Goal: Information Seeking & Learning: Learn about a topic

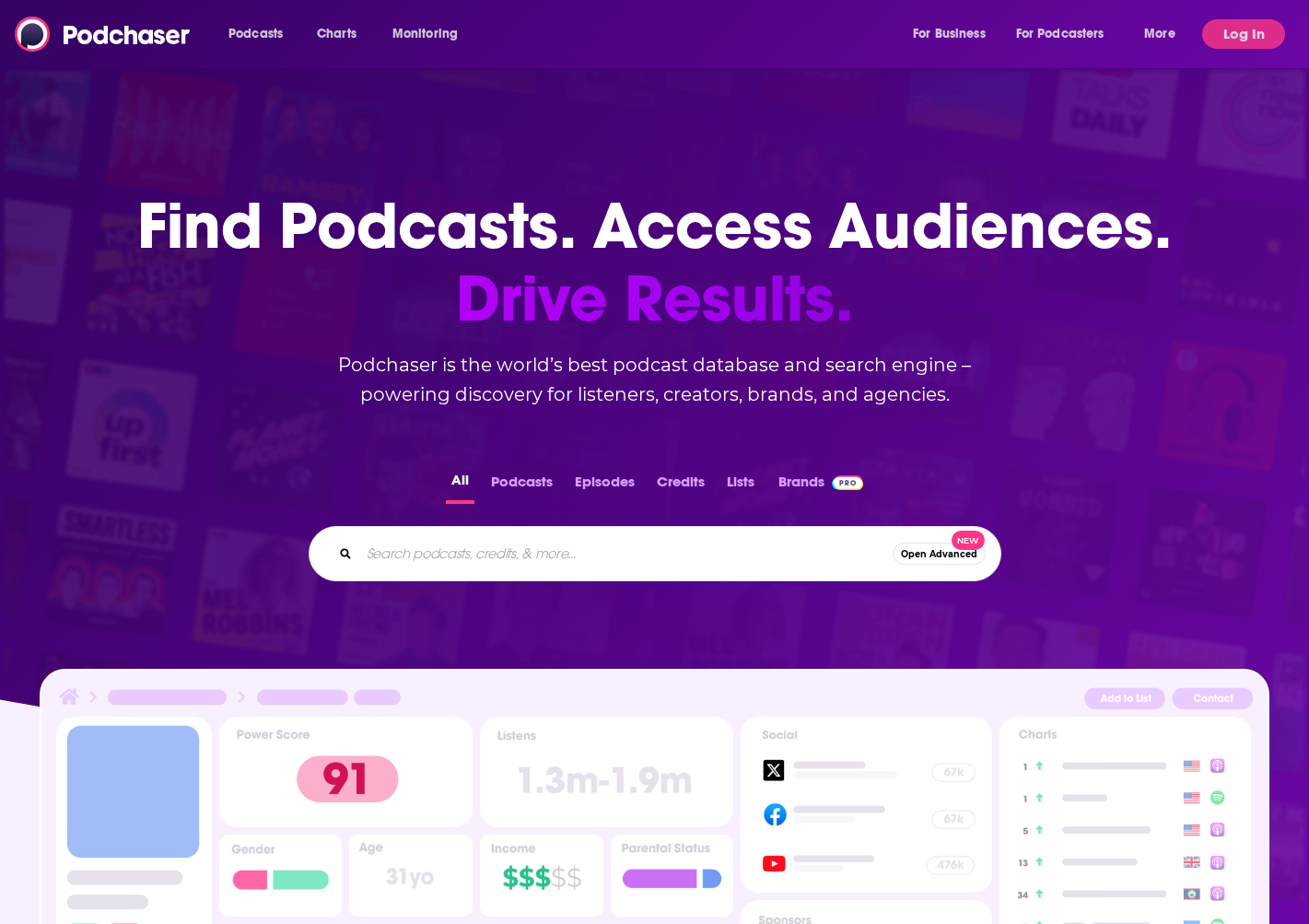
click at [485, 568] on input "Search podcasts, credits, & more..." at bounding box center [626, 553] width 533 height 29
paste input "Hard Fork, Exponential View and Pioneers of AI"
type input "Hard Fork, Exponential View and Pioneers of AI"
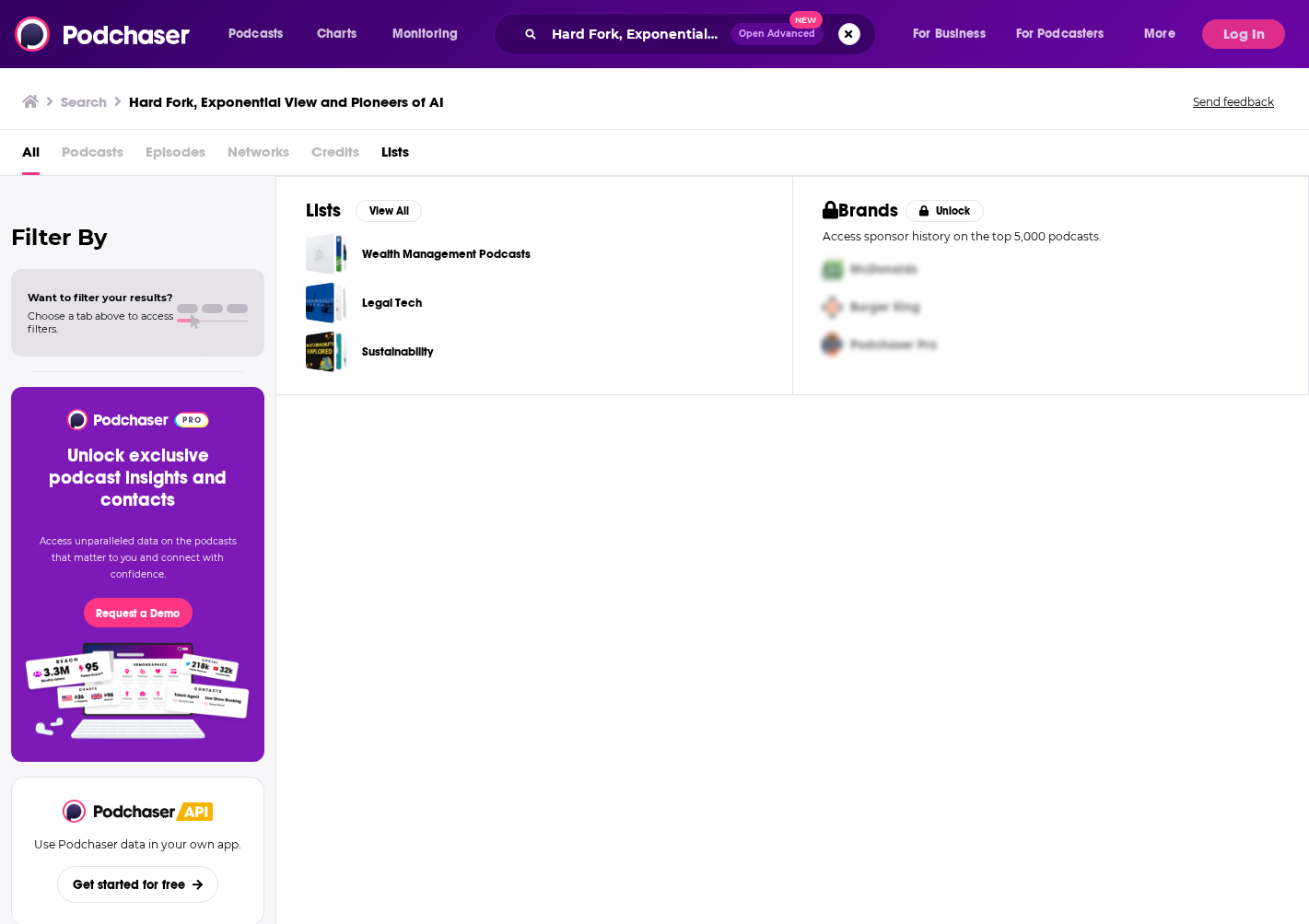
click at [45, 161] on div "All Podcasts Episodes Networks Credits Lists" at bounding box center [658, 156] width 1272 height 38
click at [67, 159] on span "Podcasts" at bounding box center [92, 156] width 62 height 38
click at [107, 164] on span "Podcasts" at bounding box center [92, 156] width 62 height 38
click at [106, 148] on span "Podcasts" at bounding box center [92, 156] width 62 height 38
click at [1023, 195] on div "Brands Unlock Access sponsor history on the top 5,000 podcasts. McDonalds Burge…" at bounding box center [1051, 285] width 517 height 220
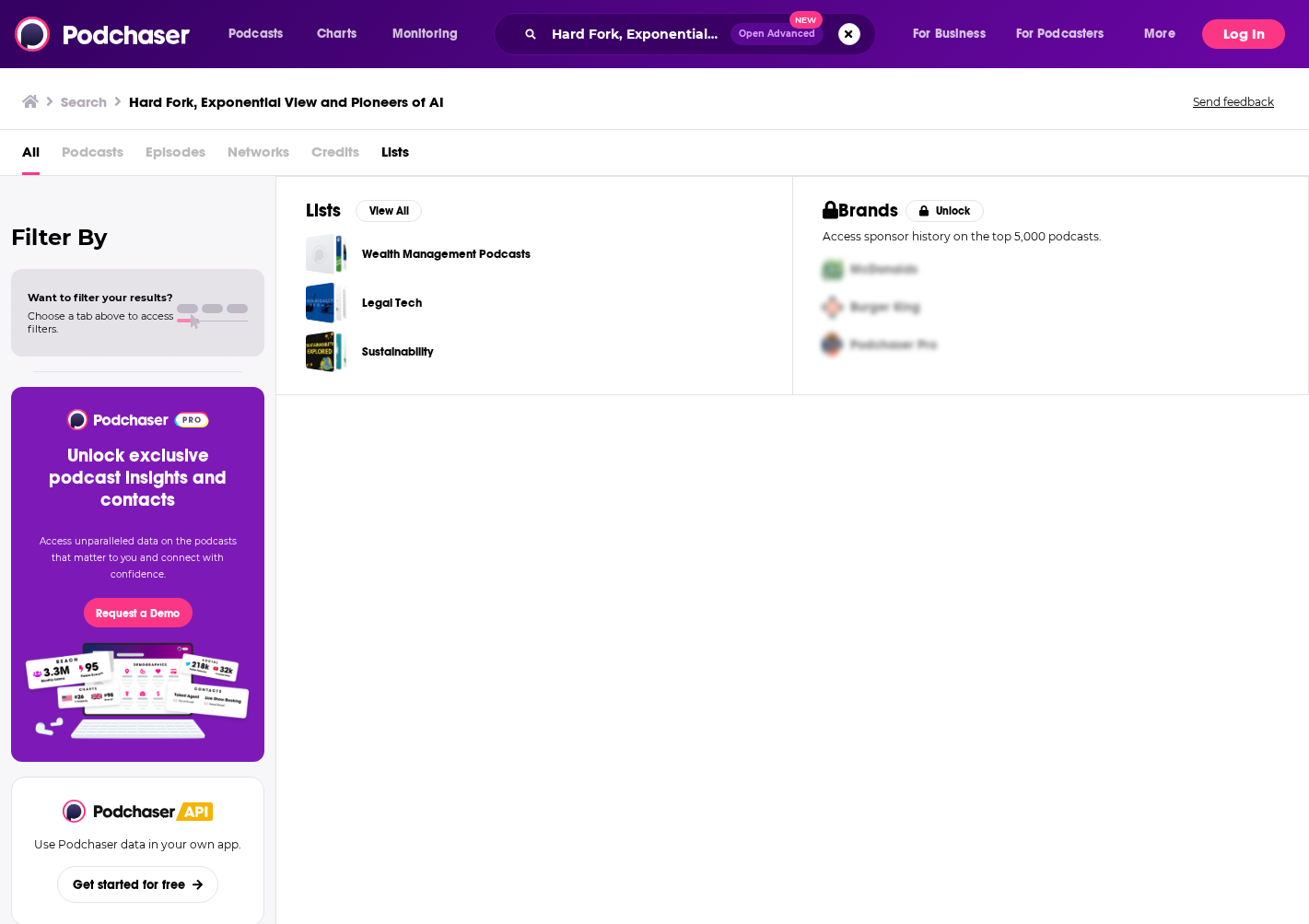
click at [1236, 36] on button "Log In" at bounding box center [1243, 33] width 83 height 29
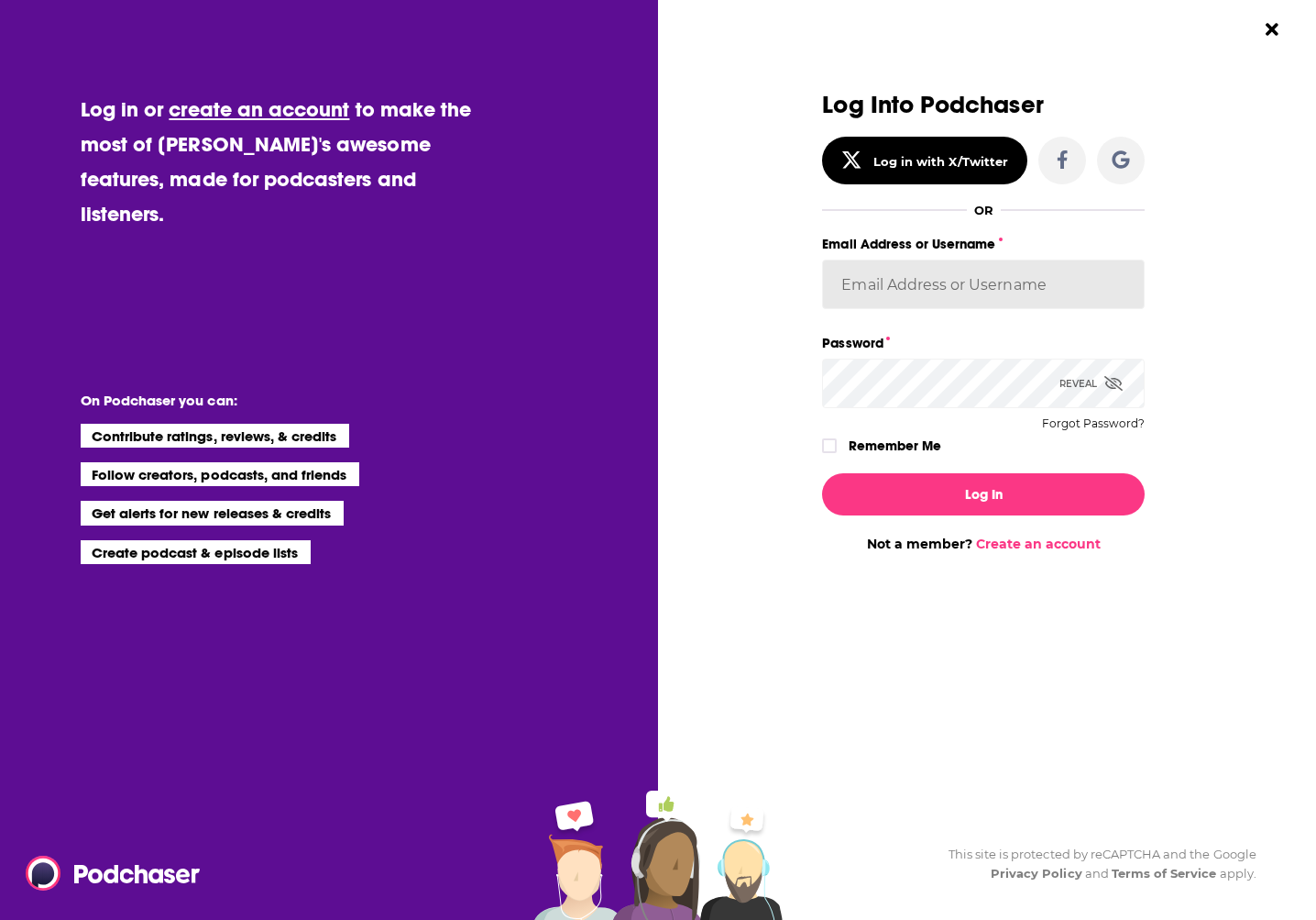
type input "rpearson"
click at [903, 278] on input "rpearson" at bounding box center [983, 284] width 323 height 49
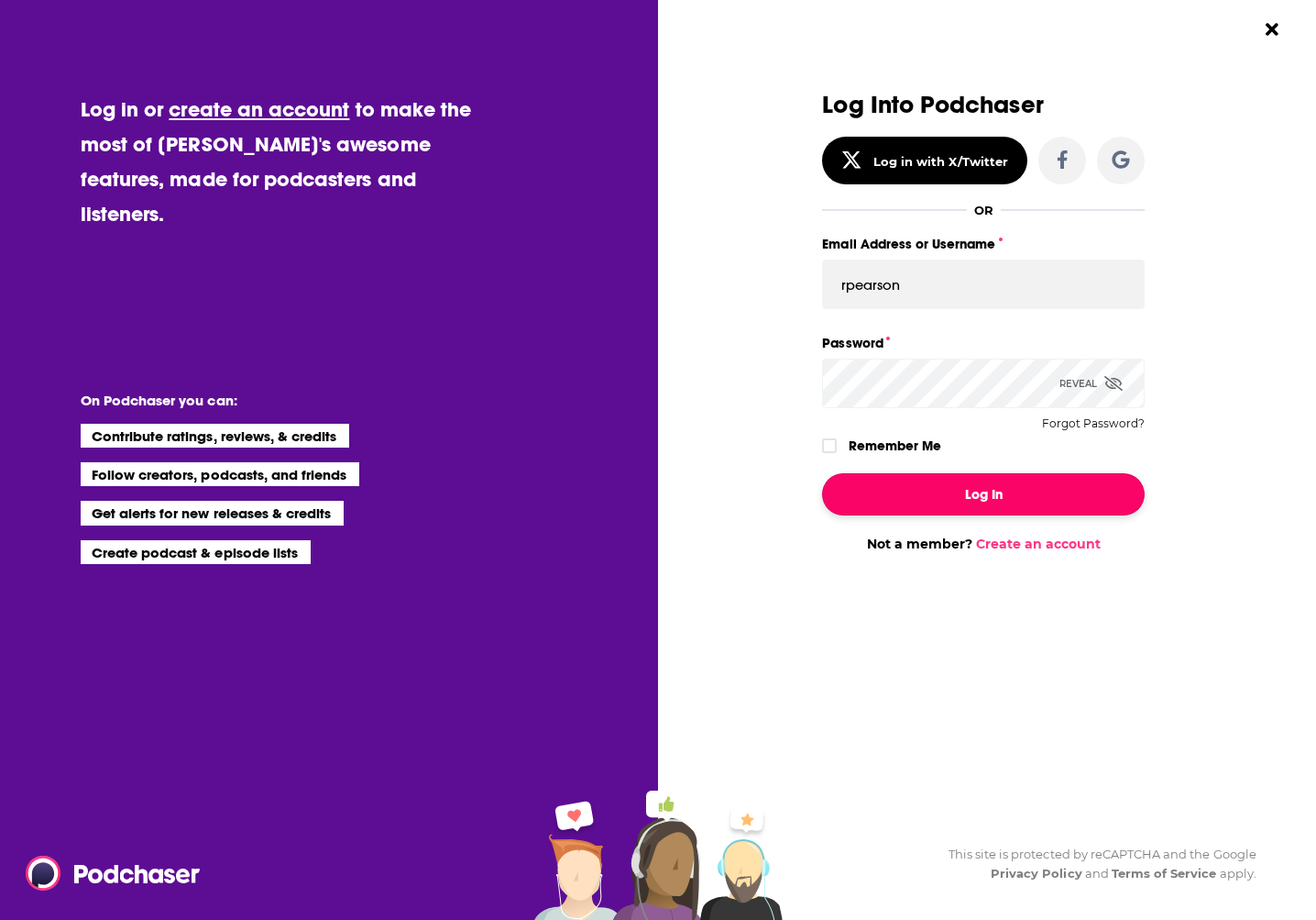
click at [971, 493] on button "Log In" at bounding box center [983, 494] width 323 height 43
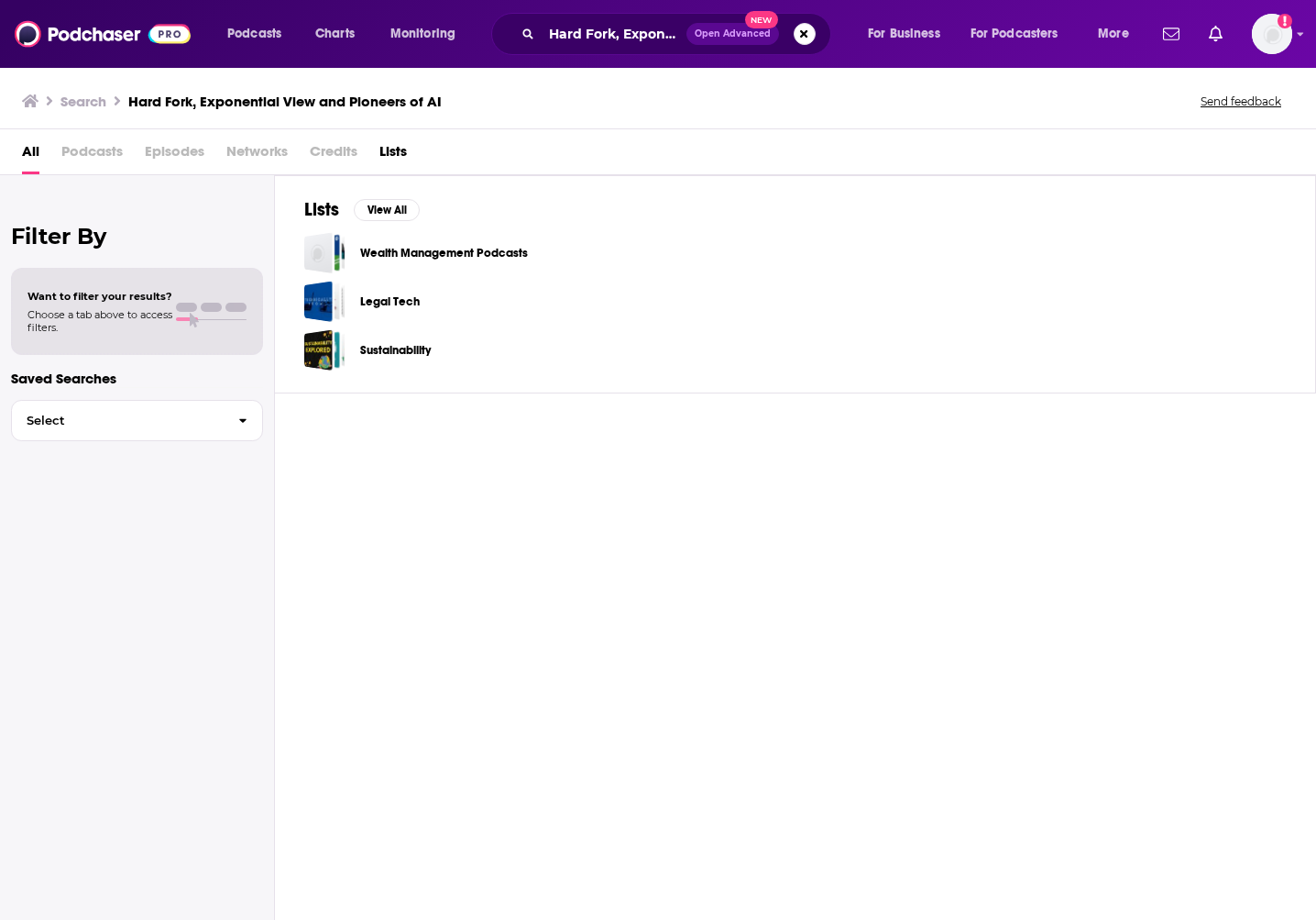
click at [120, 154] on span "Podcasts" at bounding box center [92, 155] width 61 height 38
click at [93, 126] on div "Search Hard Fork, Exponential View and Pioneers of AI Send feedback" at bounding box center [658, 97] width 1316 height 63
click at [1306, 25] on div "Podcasts Charts Monitoring Hard Fork, Exponential View and Pioneers of AI Open …" at bounding box center [658, 34] width 1316 height 68
click at [1256, 30] on img "Logged in as rpearson" at bounding box center [1272, 34] width 41 height 41
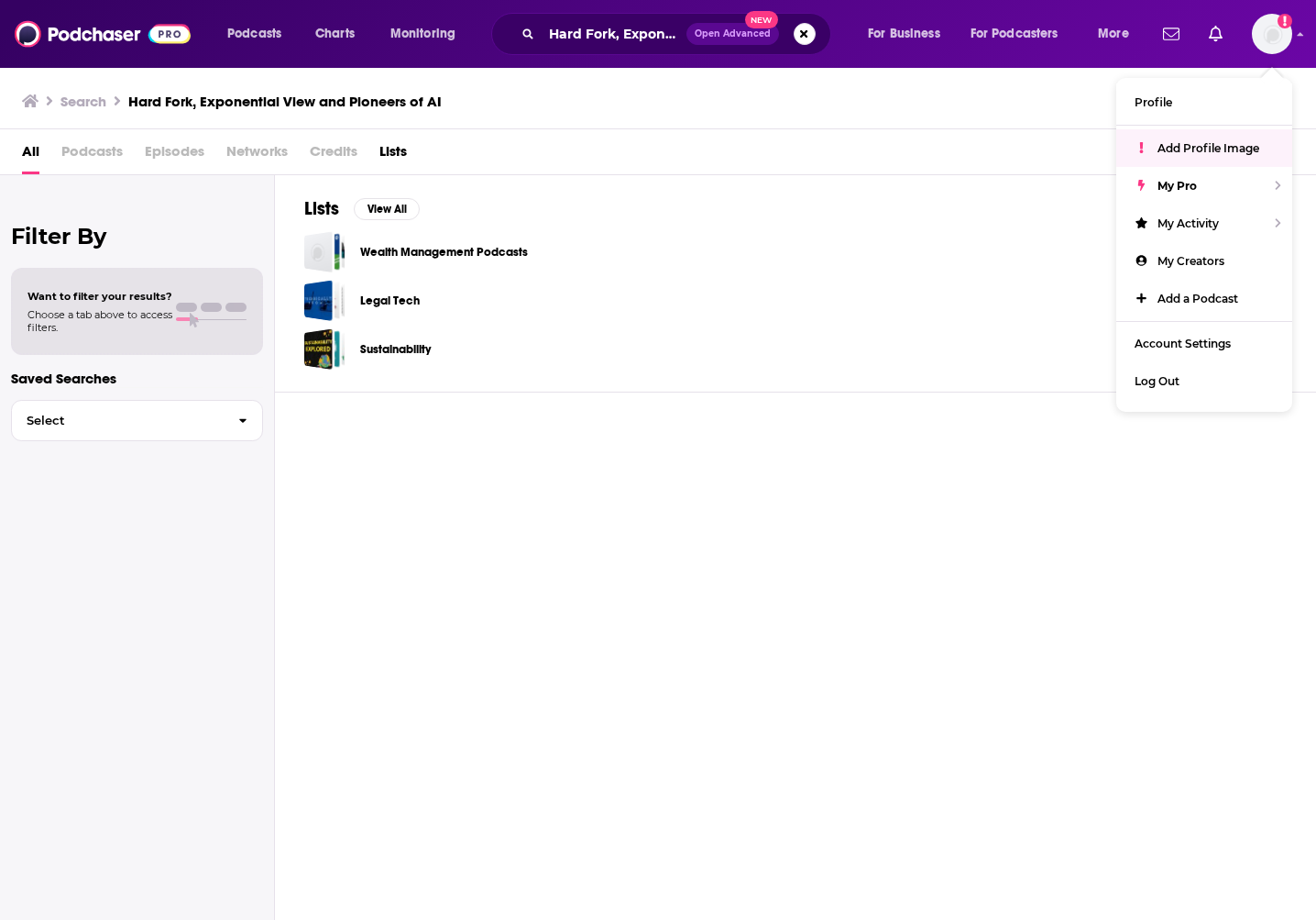
click at [579, 16] on div "Hard Fork, Exponential View and Pioneers of AI Open Advanced New" at bounding box center [660, 34] width 340 height 43
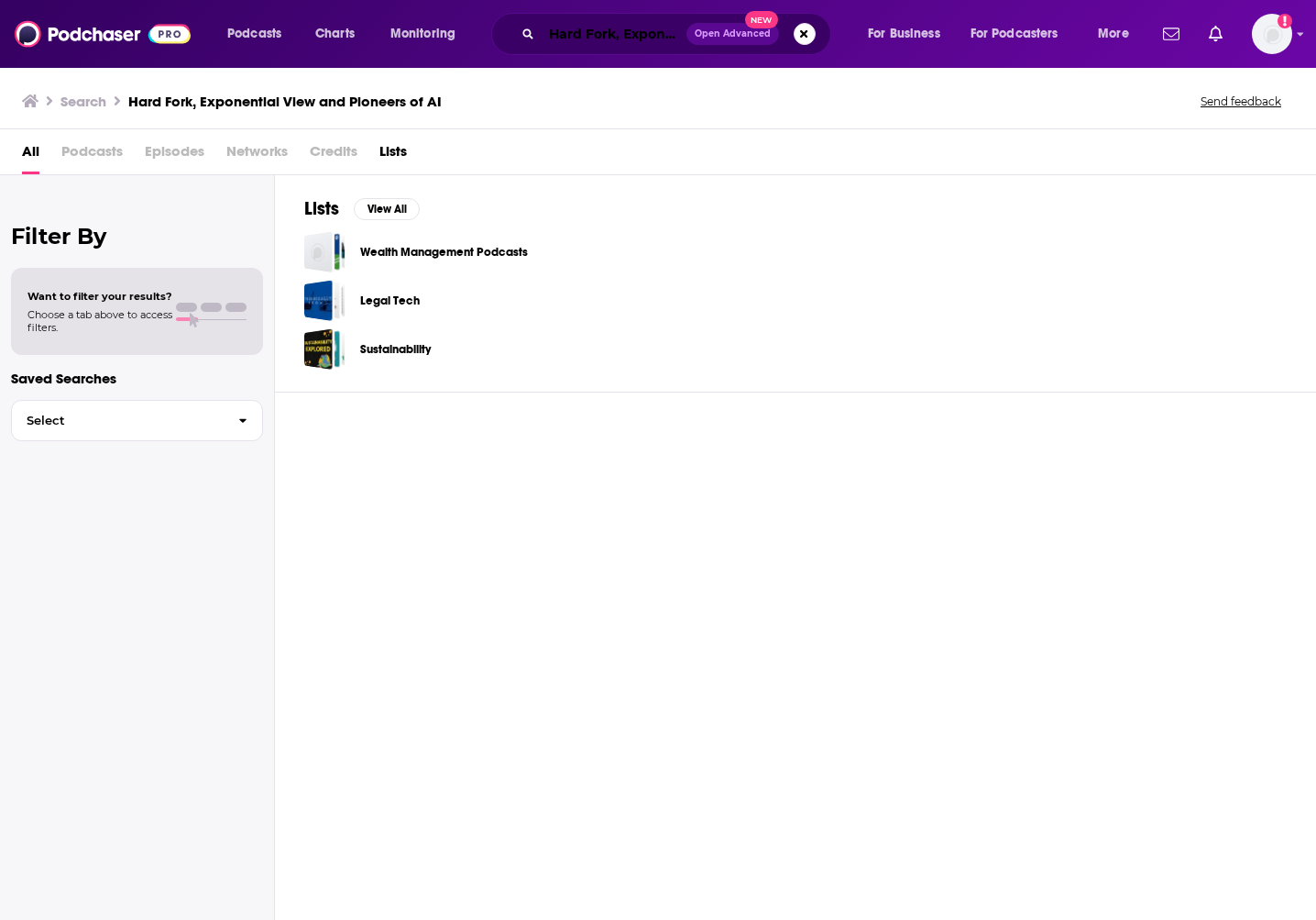
click at [582, 30] on input "Hard Fork, Exponential View and Pioneers of AI" at bounding box center [614, 33] width 145 height 29
click at [60, 94] on div "Search Hard Fork, Exponential View and Pioneers of AI" at bounding box center [232, 101] width 420 height 17
click at [83, 103] on h3 "Search" at bounding box center [83, 101] width 45 height 17
click at [204, 101] on h3 "Hard Fork, Exponential View and Pioneers of AI" at bounding box center [285, 101] width 313 height 17
click at [303, 93] on h3 "Hard Fork, Exponential View and Pioneers of AI" at bounding box center [285, 101] width 313 height 17
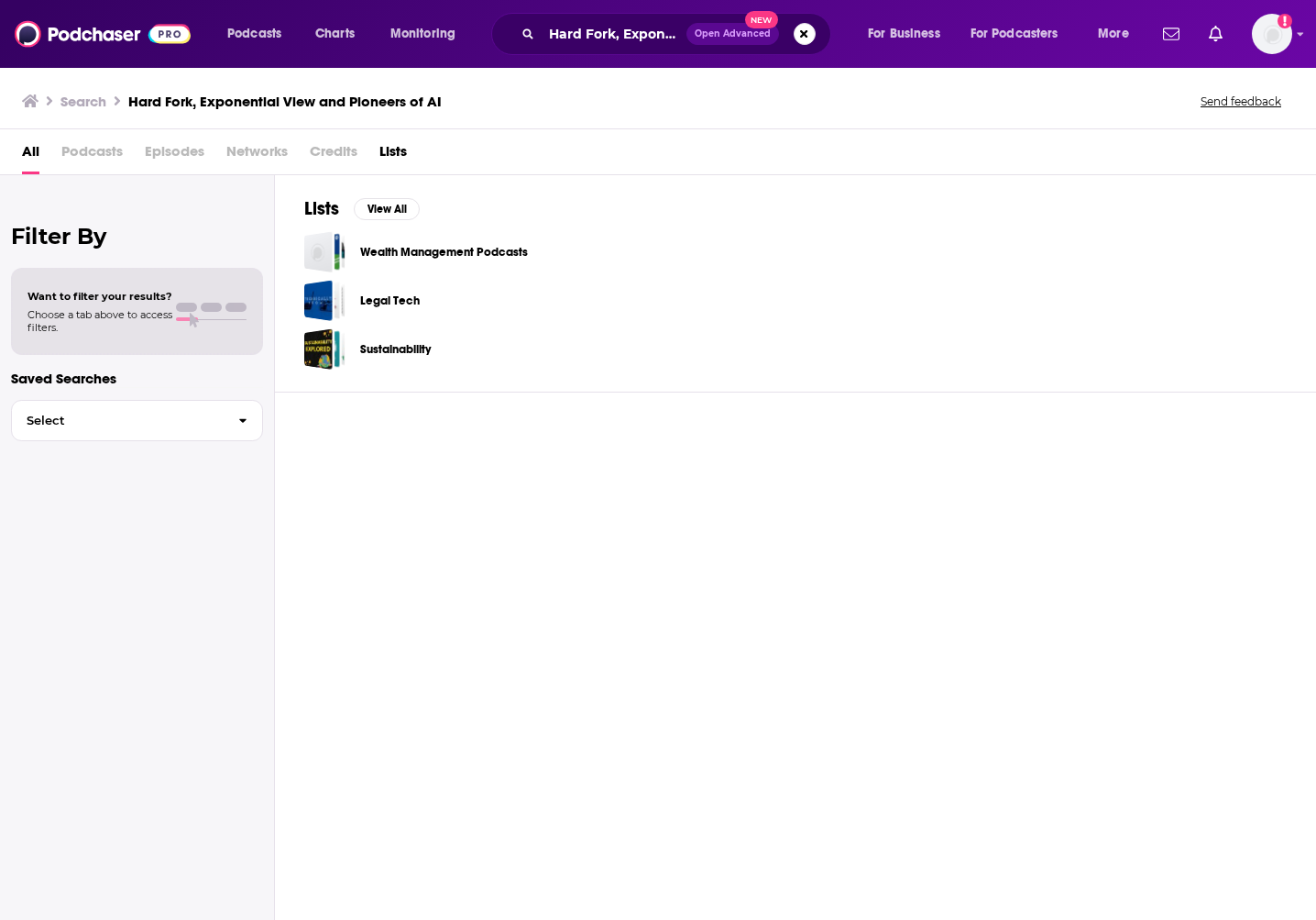
click at [76, 150] on span "Podcasts" at bounding box center [92, 155] width 61 height 38
click at [161, 150] on span "Episodes" at bounding box center [174, 155] width 60 height 38
click at [126, 411] on button "Select" at bounding box center [137, 420] width 252 height 42
click at [508, 467] on div "Lists View All Wealth Management Podcasts Legal Tech Sustainability" at bounding box center [796, 548] width 1042 height 746
